Goal: Task Accomplishment & Management: Manage account settings

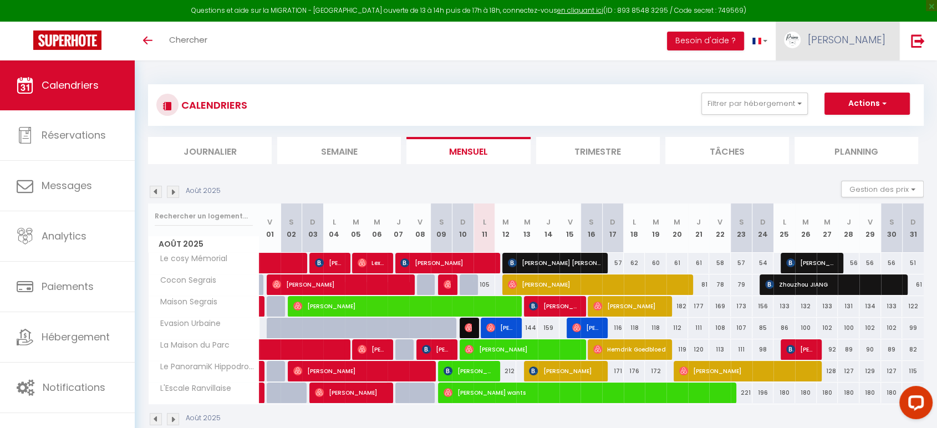
click at [878, 38] on span "[PERSON_NAME]" at bounding box center [847, 40] width 78 height 14
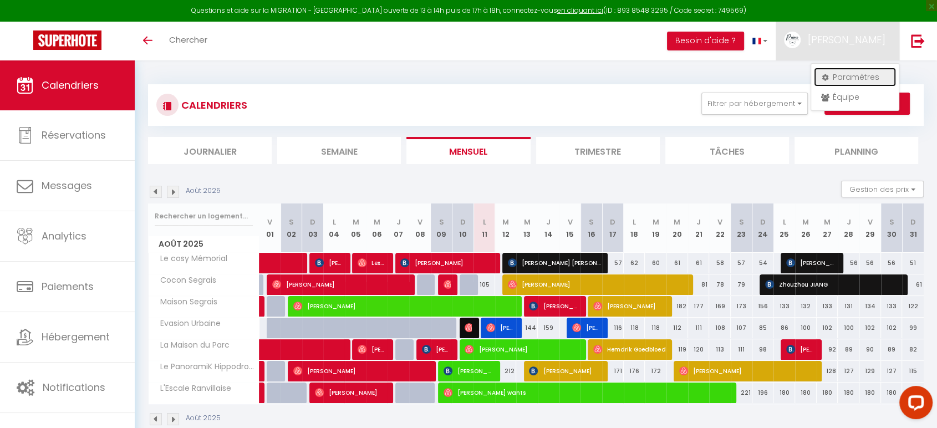
click at [864, 75] on link "Paramètres" at bounding box center [855, 77] width 82 height 19
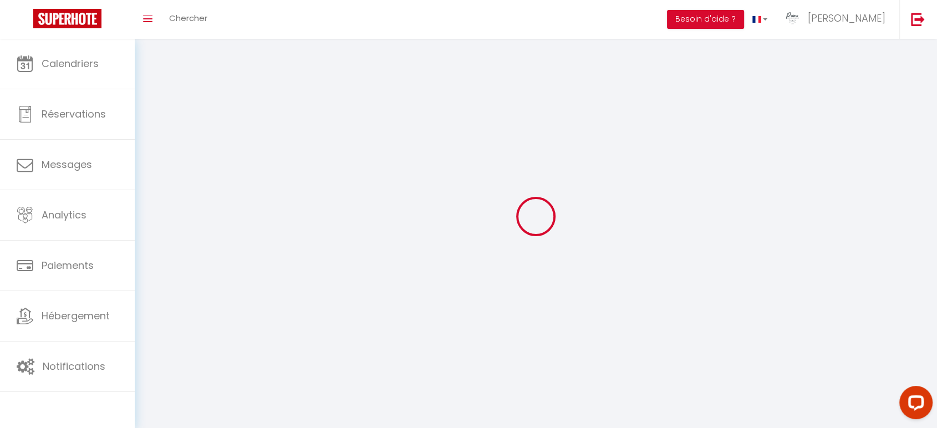
type input "[PERSON_NAME]"
type input "Fournier"
type input "0659230870"
type input "[STREET_ADDRESS][PERSON_NAME]"
type input "14000"
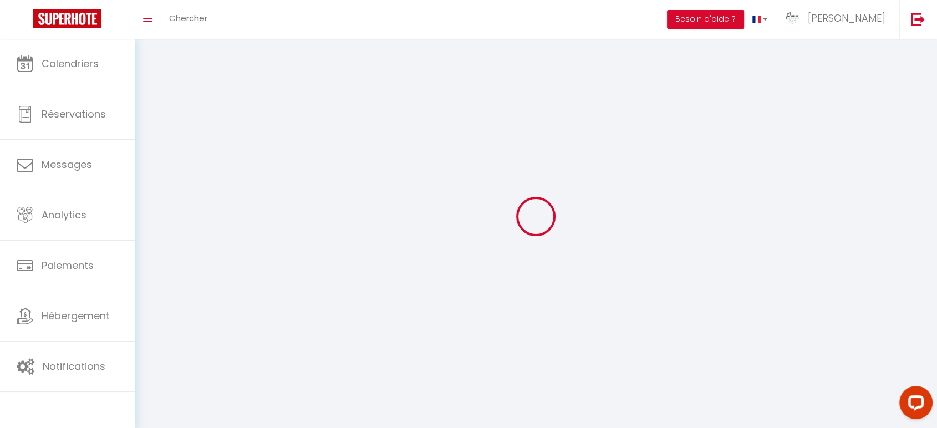
type input "[GEOGRAPHIC_DATA]"
type input "f7rC7ZWn0Q9wQx2uo9VRPghpF"
type input "yrlDXwnLK3EIEjF5KI4LxJ3K6"
type input "f7rC7ZWn0Q9wQx2uo9VRPghpF"
type input "yrlDXwnLK3EIEjF5KI4LxJ3K6"
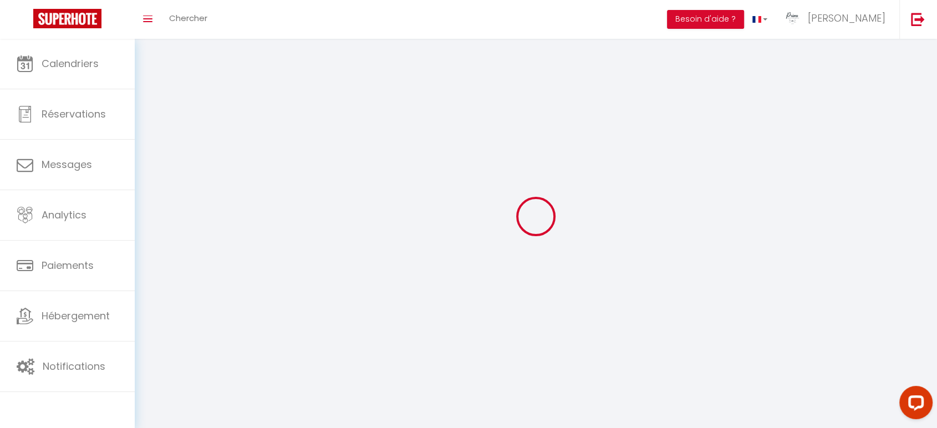
type input "[URL][DOMAIN_NAME]"
select select "28"
select select "fr"
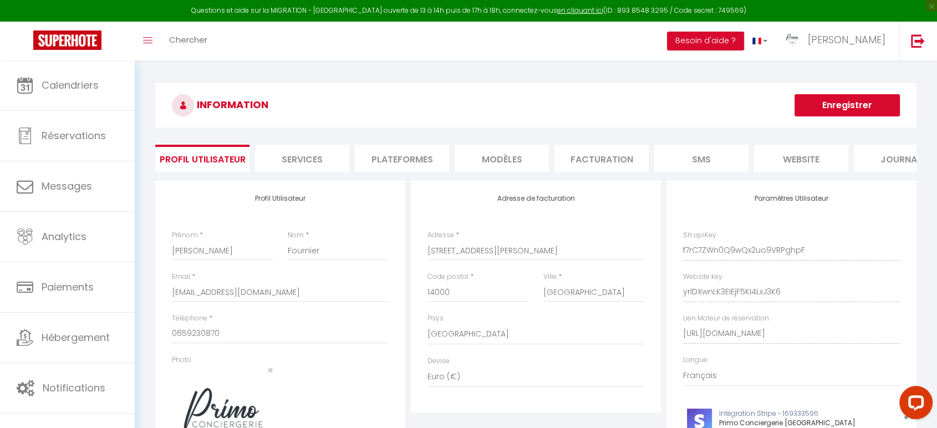
click at [406, 162] on li "Plateformes" at bounding box center [402, 158] width 94 height 27
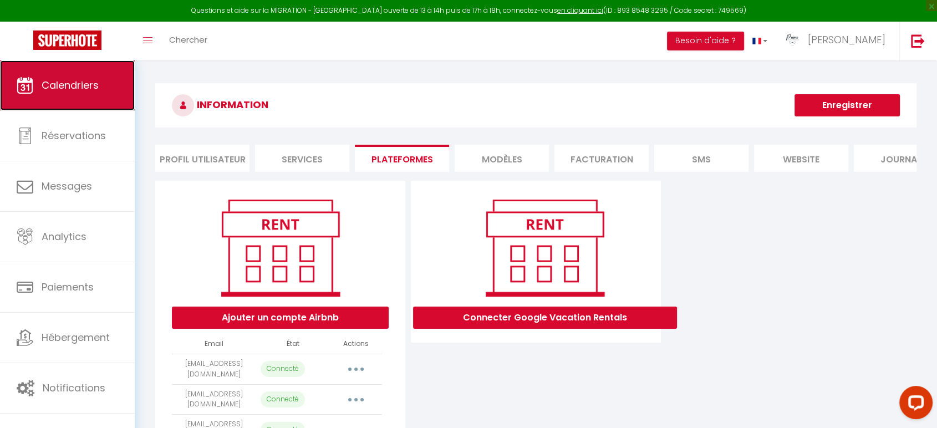
click at [67, 110] on link "Calendriers" at bounding box center [67, 85] width 135 height 50
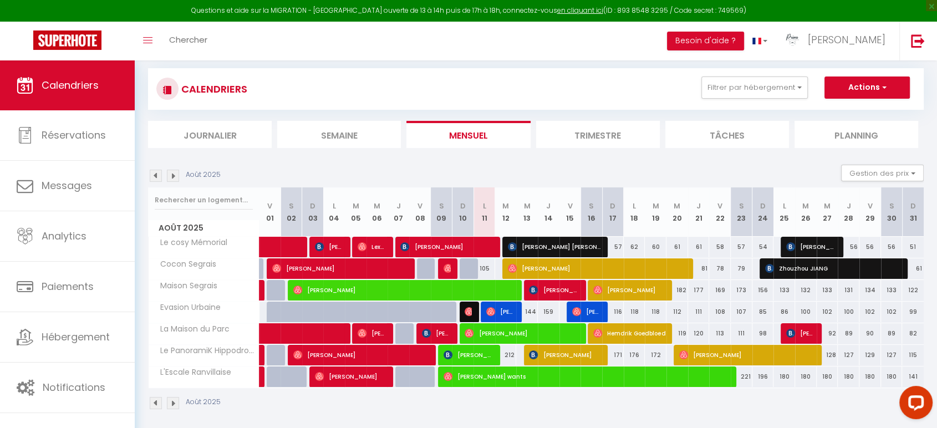
scroll to position [67, 0]
